Goal: Entertainment & Leisure: Consume media (video, audio)

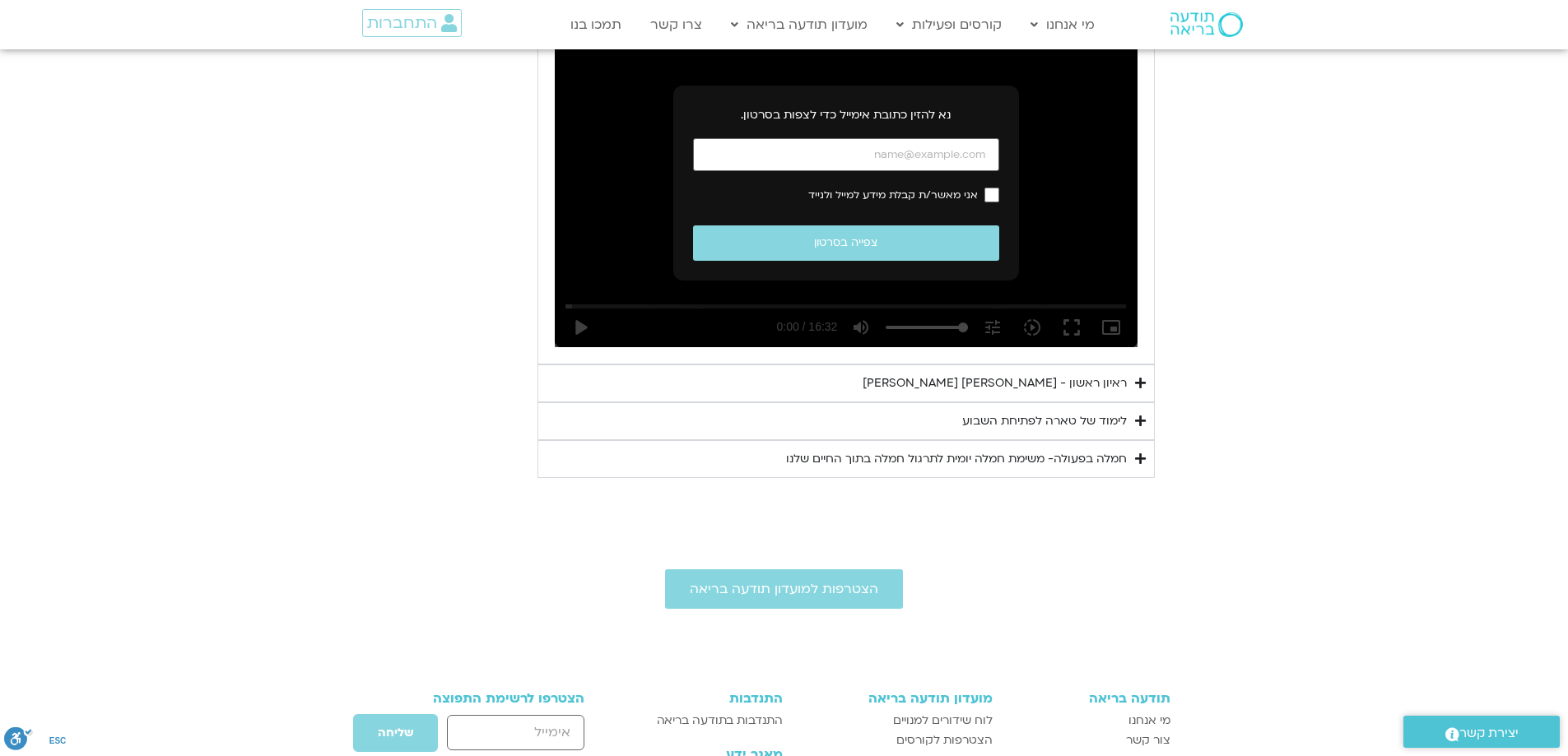
click at [1005, 431] on div "לימוד של טארה לפתיחת השבוע" at bounding box center [1044, 421] width 165 height 20
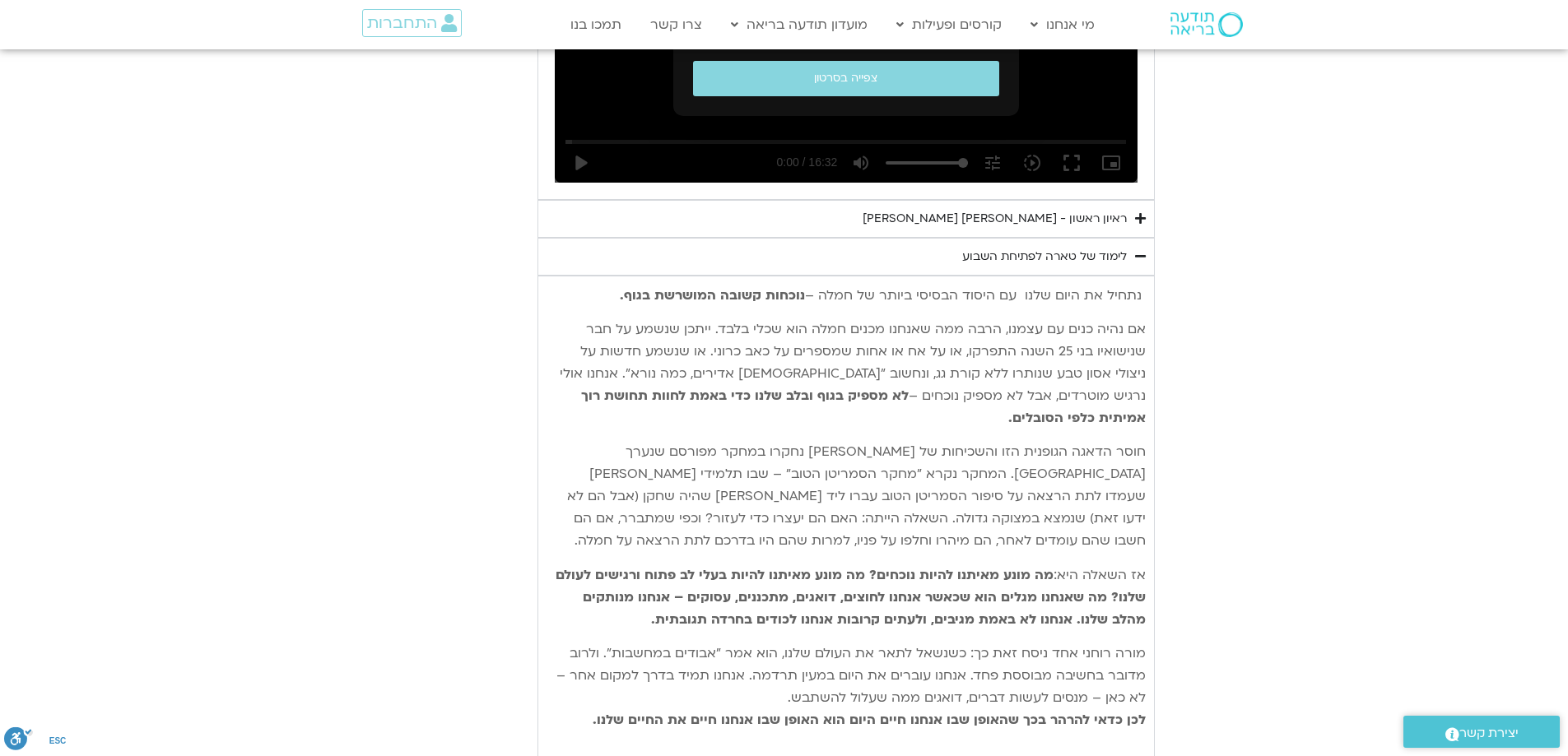
scroll to position [975, 0]
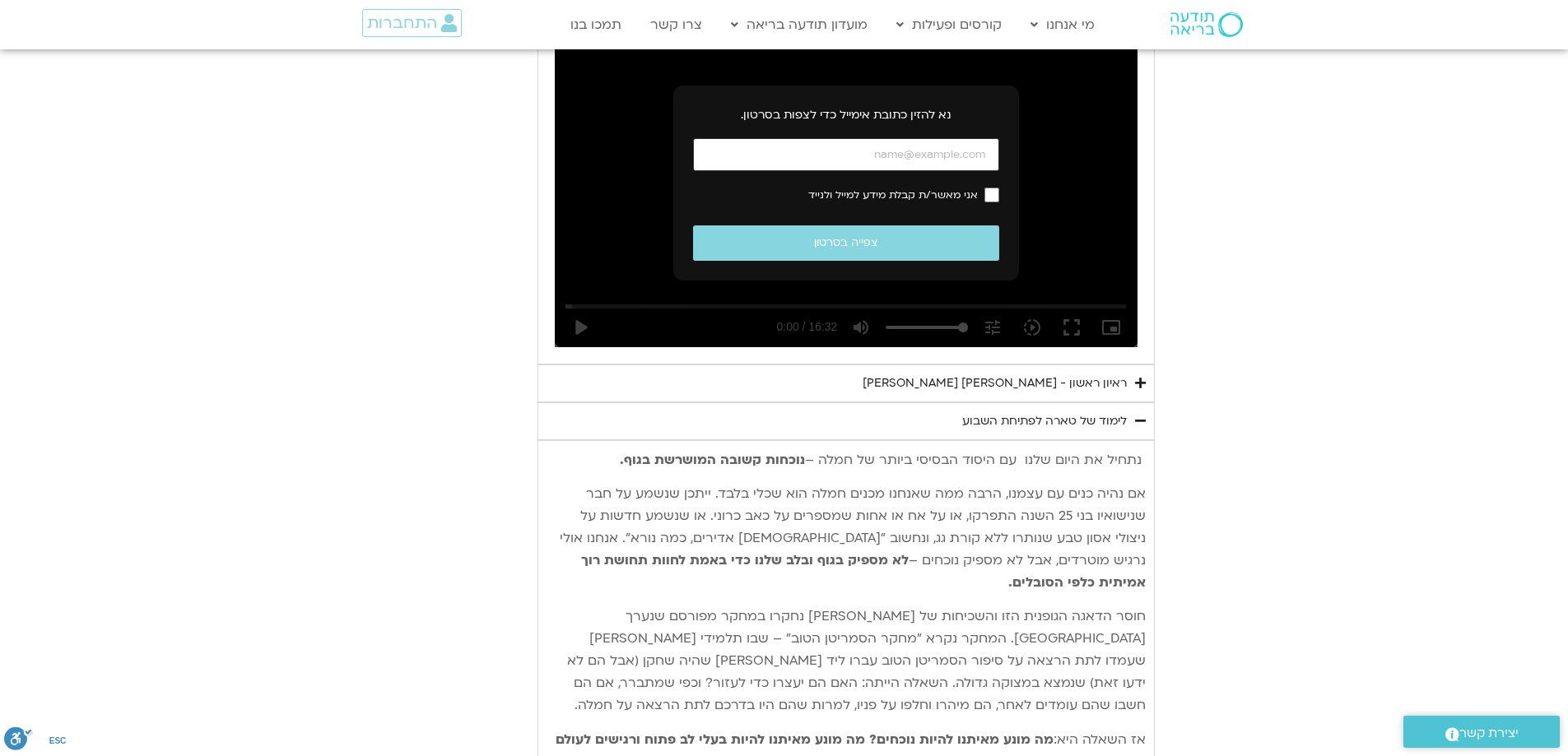
click at [859, 159] on input "כתובת אימייל" at bounding box center [845, 154] width 306 height 33
type input "[EMAIL_ADDRESS][DOMAIN_NAME]"
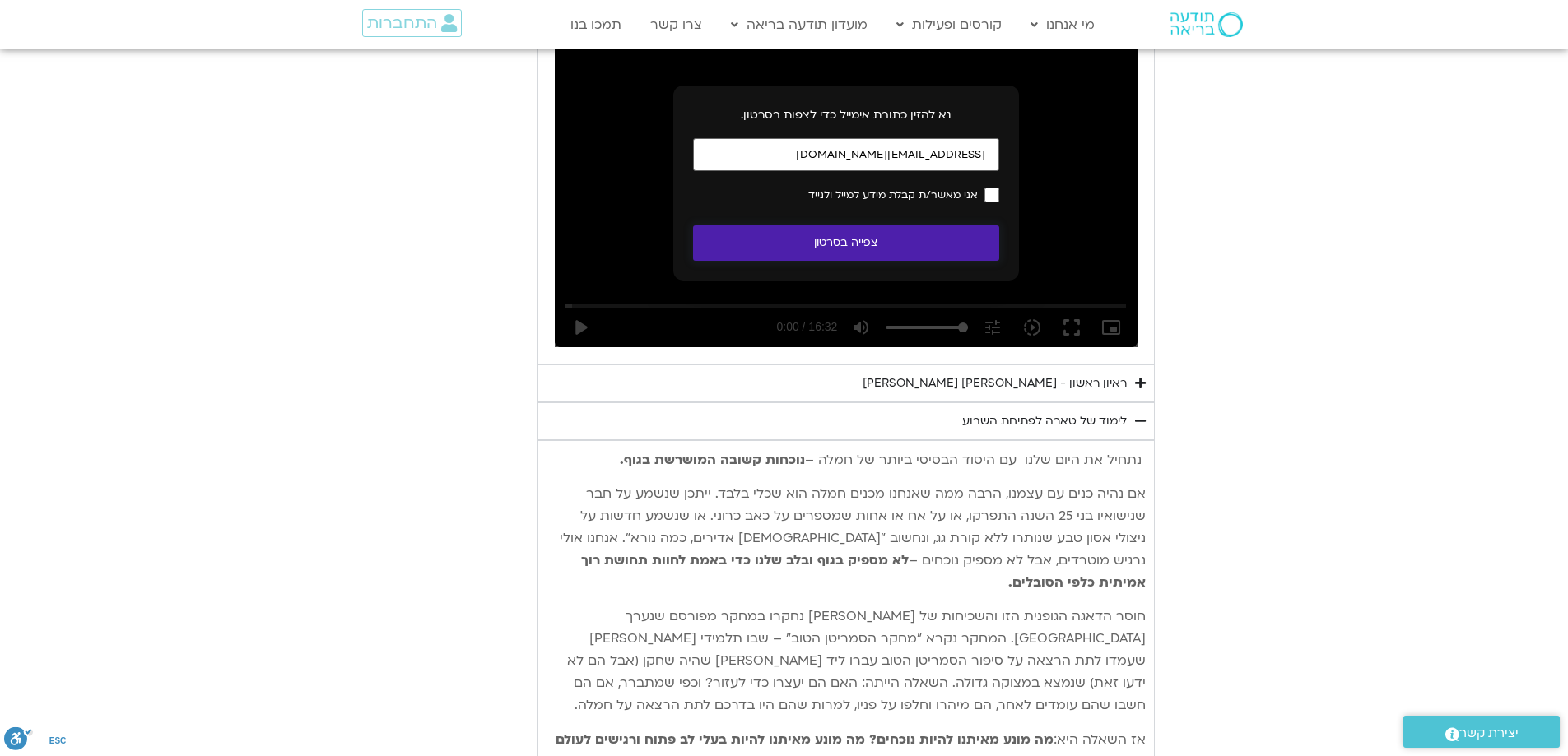
click at [844, 258] on button "צפייה בסרטון" at bounding box center [845, 243] width 306 height 35
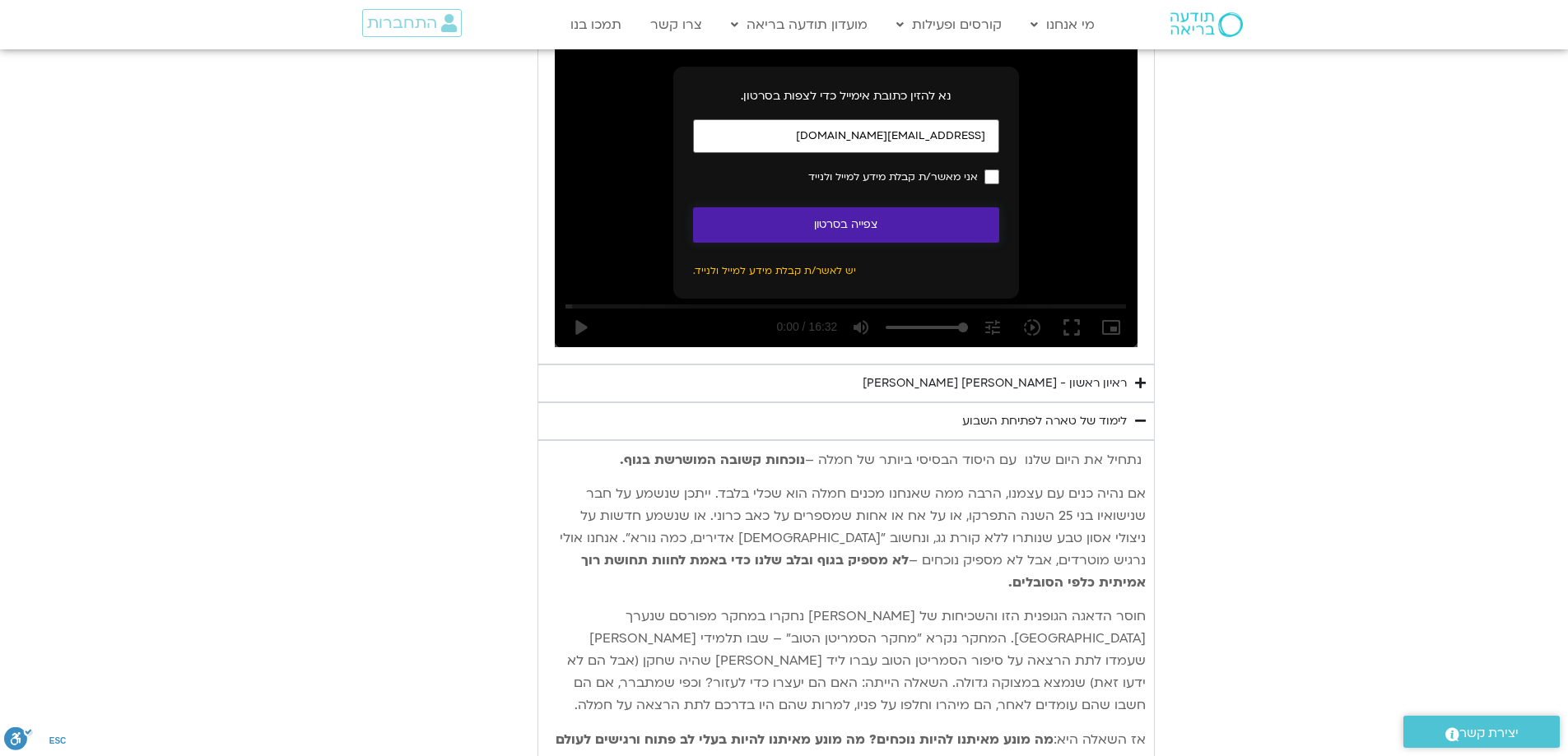
click at [857, 233] on button "צפייה בסרטון" at bounding box center [845, 225] width 306 height 35
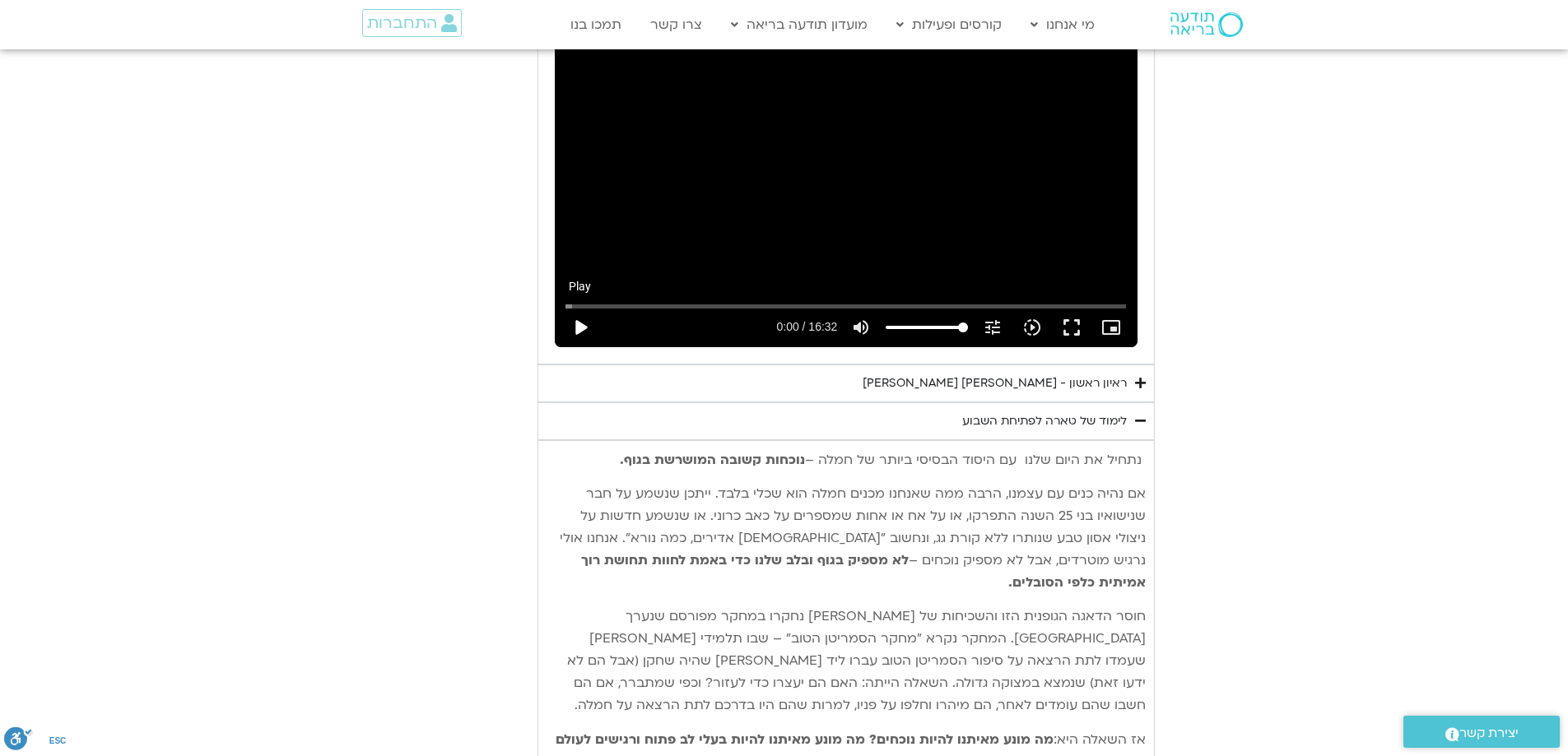
click at [581, 334] on button "play_arrow" at bounding box center [579, 327] width 39 height 39
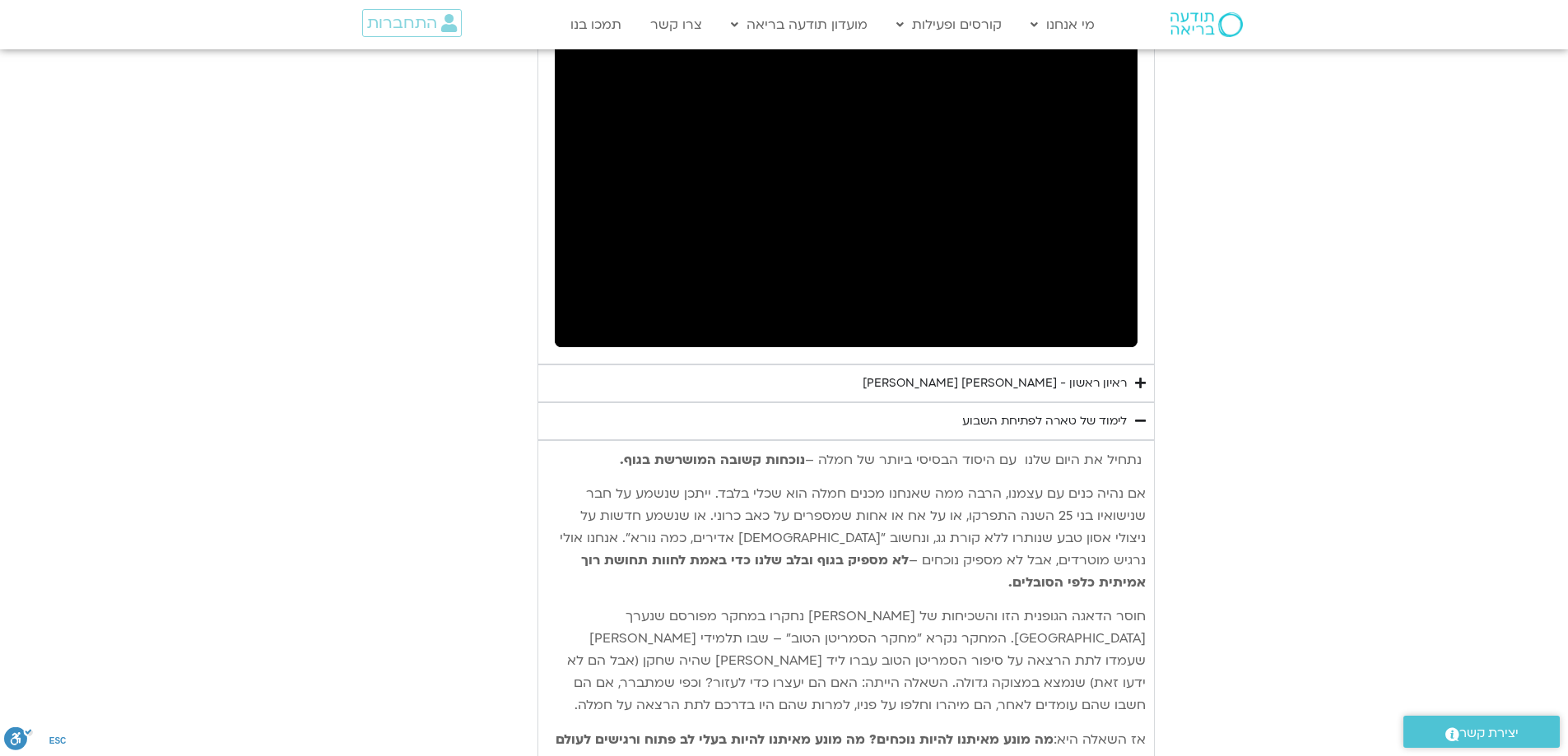
scroll to position [811, 0]
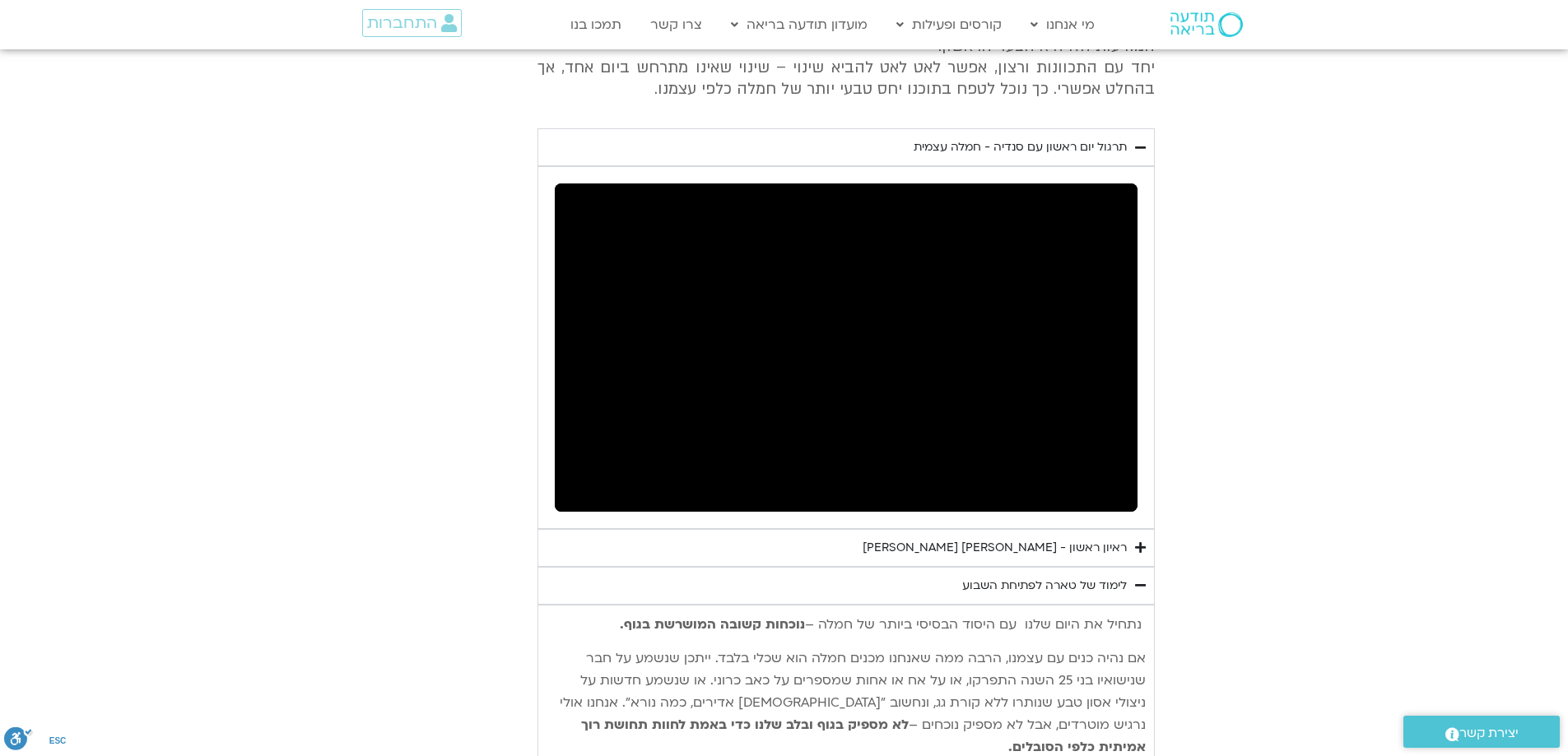
click at [581, 500] on button "pause" at bounding box center [579, 491] width 39 height 39
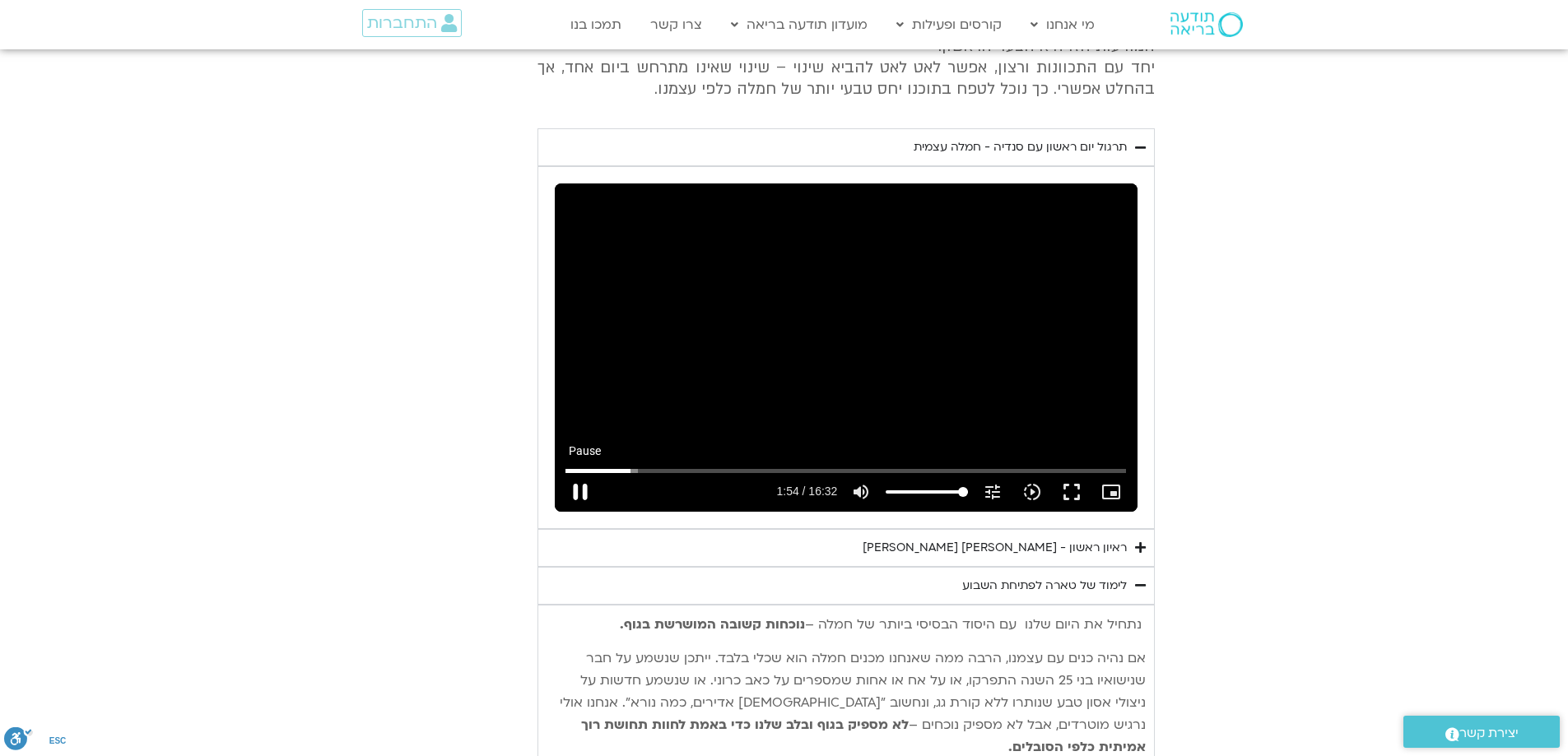
click at [580, 499] on button "pause" at bounding box center [579, 491] width 39 height 39
click at [578, 499] on button "play_arrow" at bounding box center [579, 491] width 39 height 39
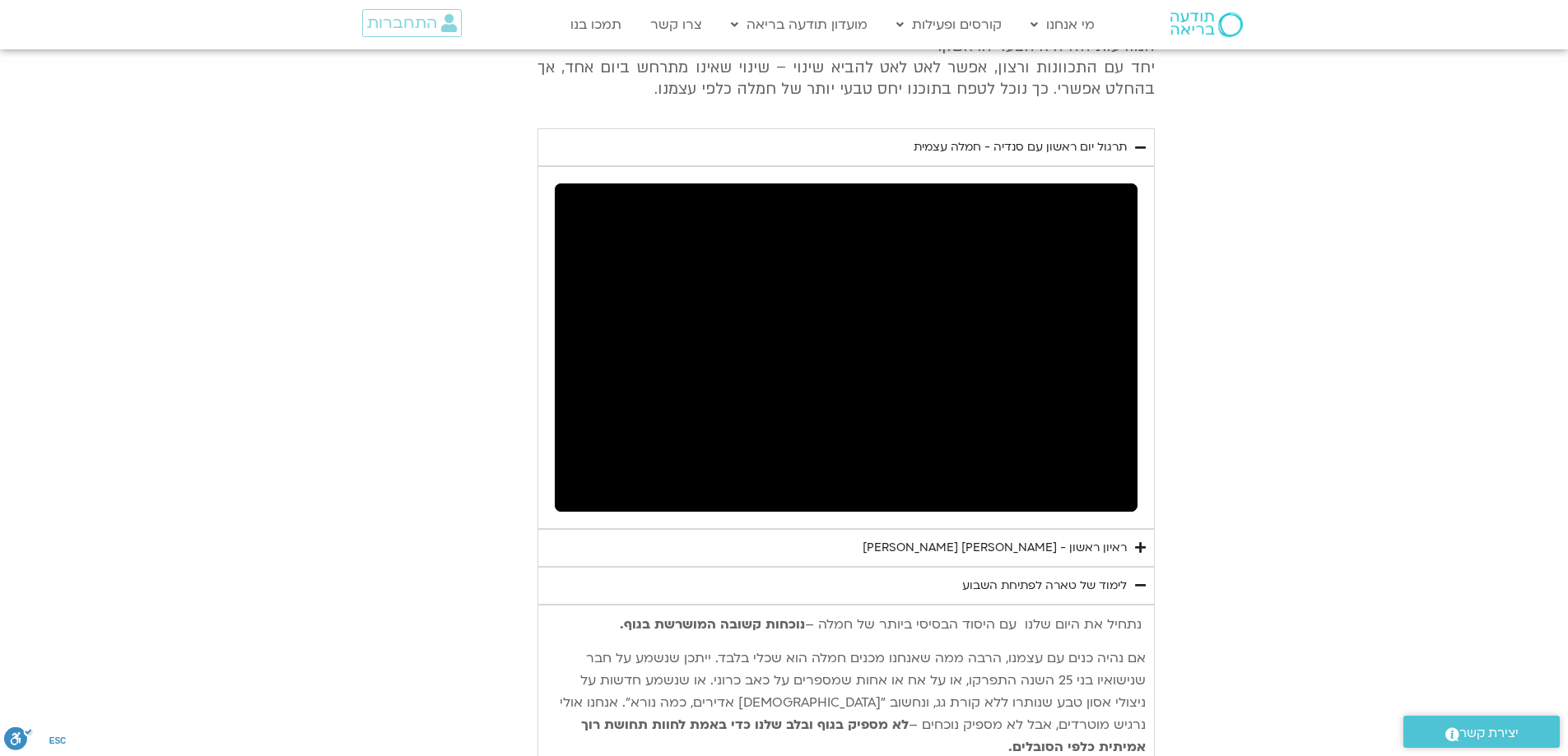
click at [1297, 299] on section "יום ראשון - חמלה עצמית השבוע שלנו מתחיל מהבסיס, תרגול של חמלה עצמית – נוכחת וקש…" at bounding box center [784, 558] width 1568 height 1343
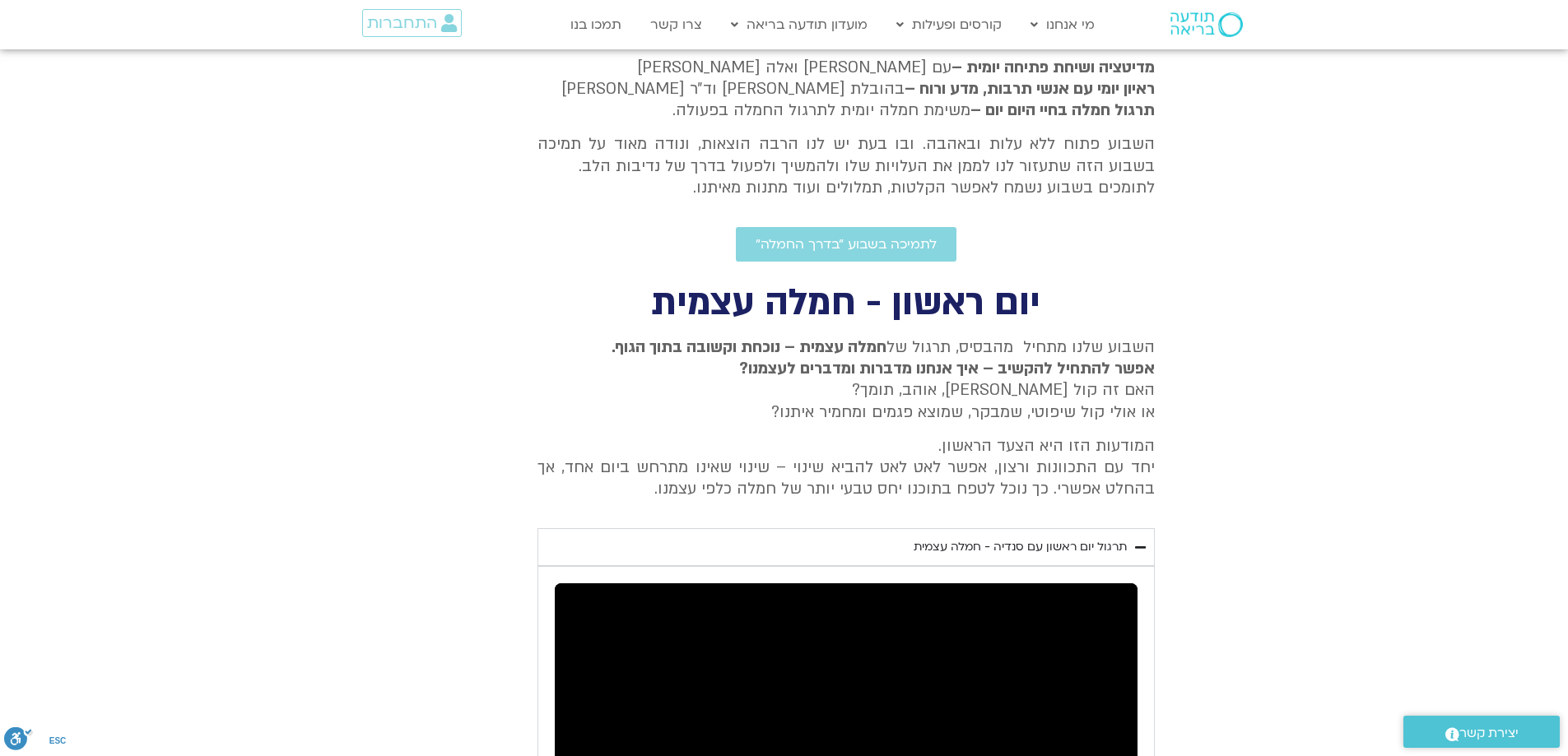
scroll to position [493, 0]
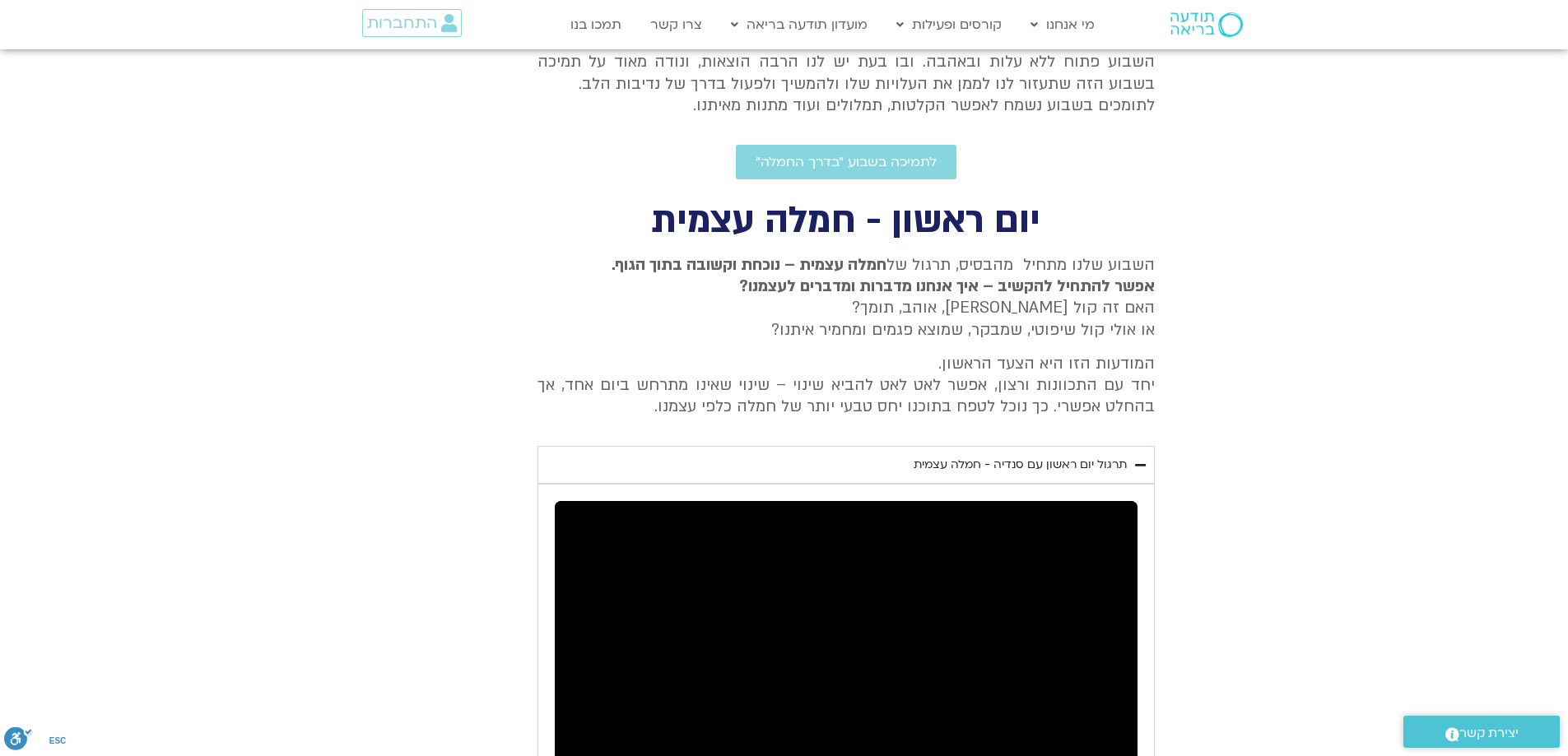
type input "992.52"
